Goal: Transaction & Acquisition: Obtain resource

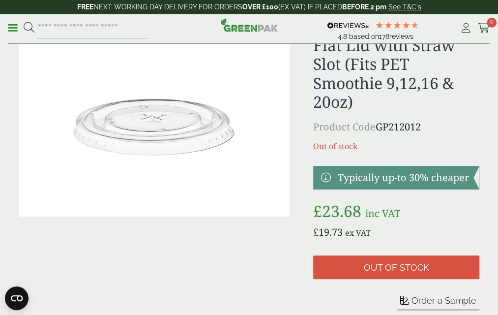
scroll to position [98, 0]
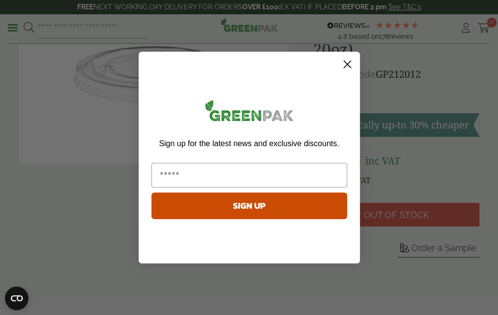
click at [349, 60] on circle "Close dialog" at bounding box center [347, 64] width 16 height 16
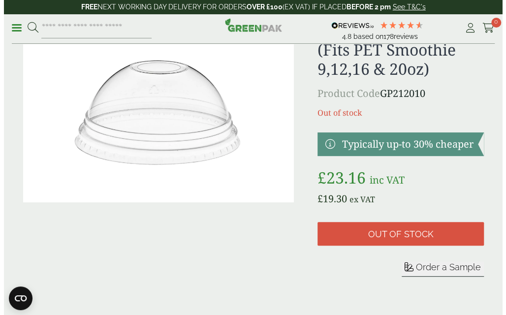
scroll to position [98, 0]
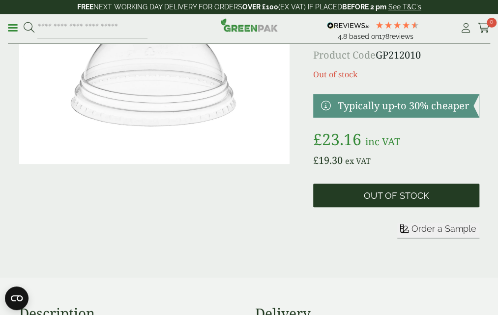
click at [391, 201] on span "Out of stock" at bounding box center [396, 195] width 65 height 11
click at [408, 201] on span "Out of stock" at bounding box center [396, 195] width 65 height 11
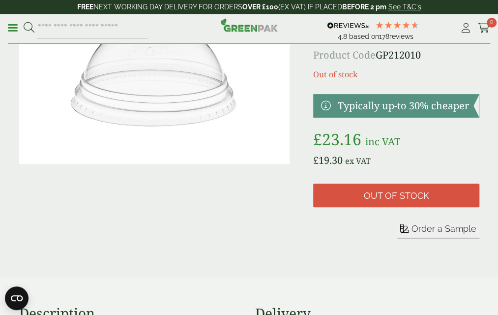
click at [433, 234] on span "Order a Sample" at bounding box center [444, 228] width 65 height 10
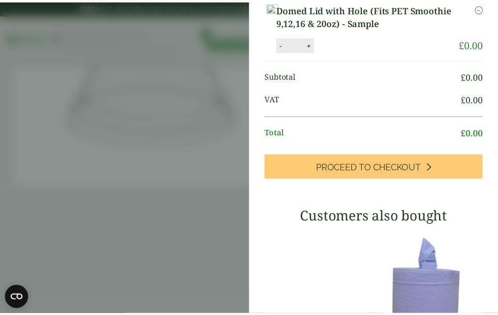
scroll to position [0, 0]
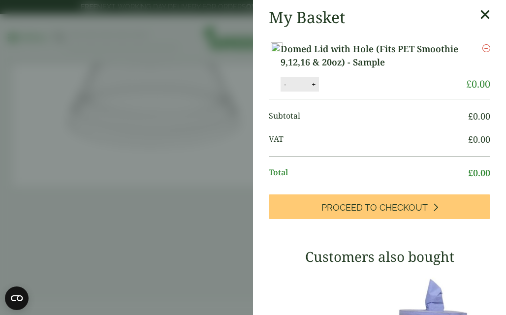
click at [480, 15] on icon at bounding box center [485, 15] width 10 height 14
